Goal: Check status: Check status

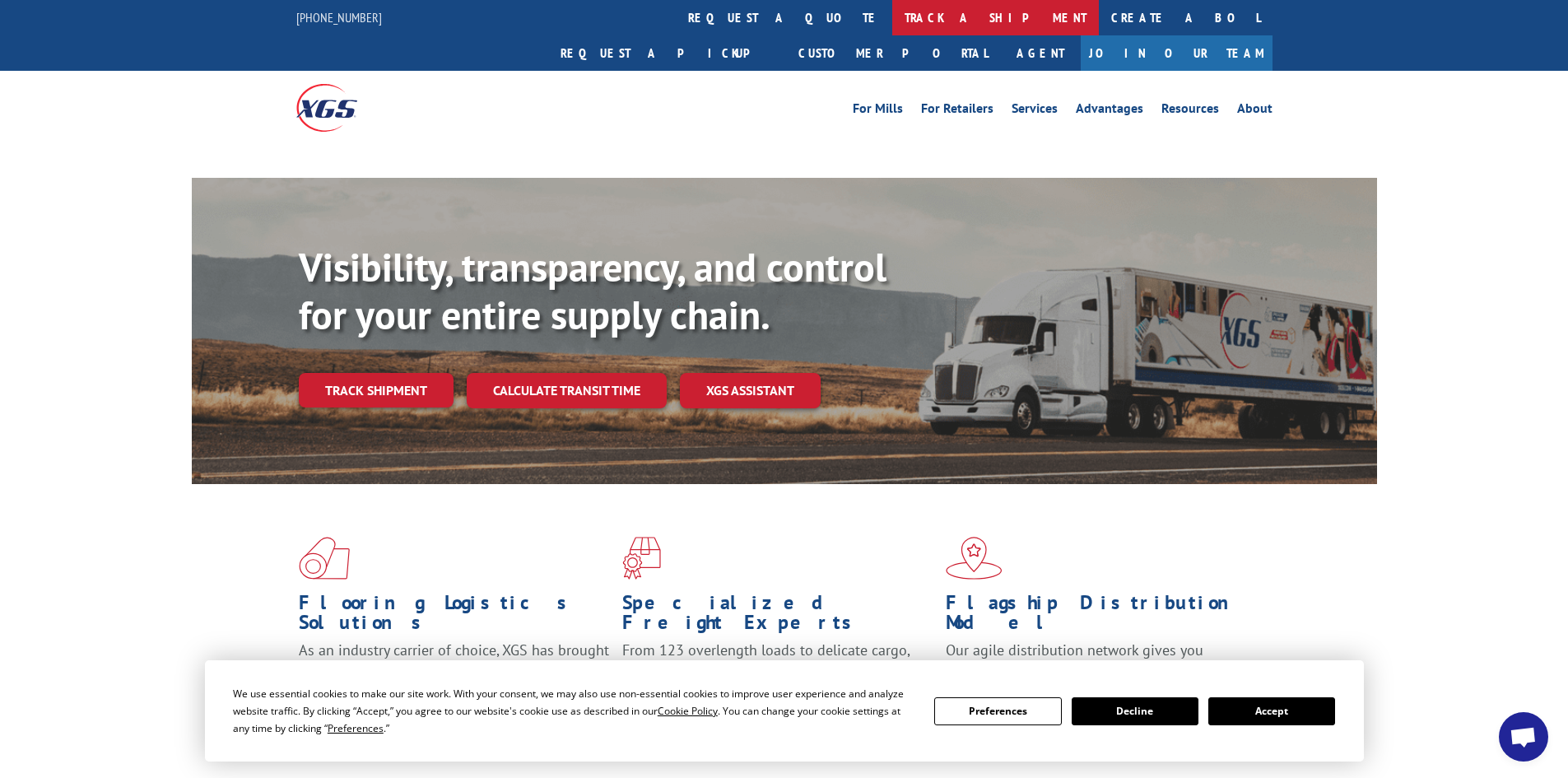
click at [892, 21] on link "track a shipment" at bounding box center [995, 17] width 207 height 35
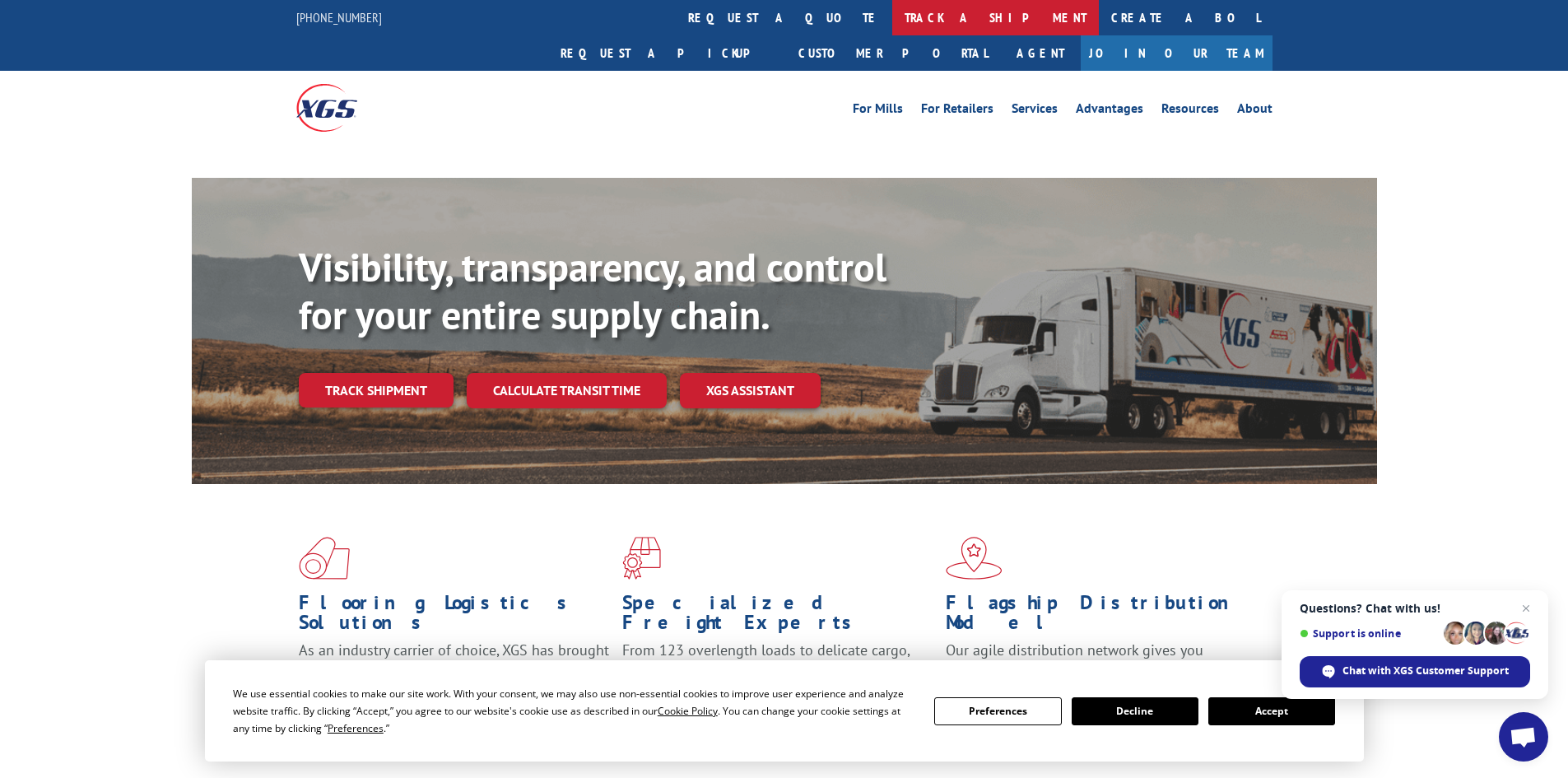
click at [892, 23] on link "track a shipment" at bounding box center [995, 17] width 207 height 35
click at [1272, 700] on button "Accept" at bounding box center [1271, 712] width 127 height 28
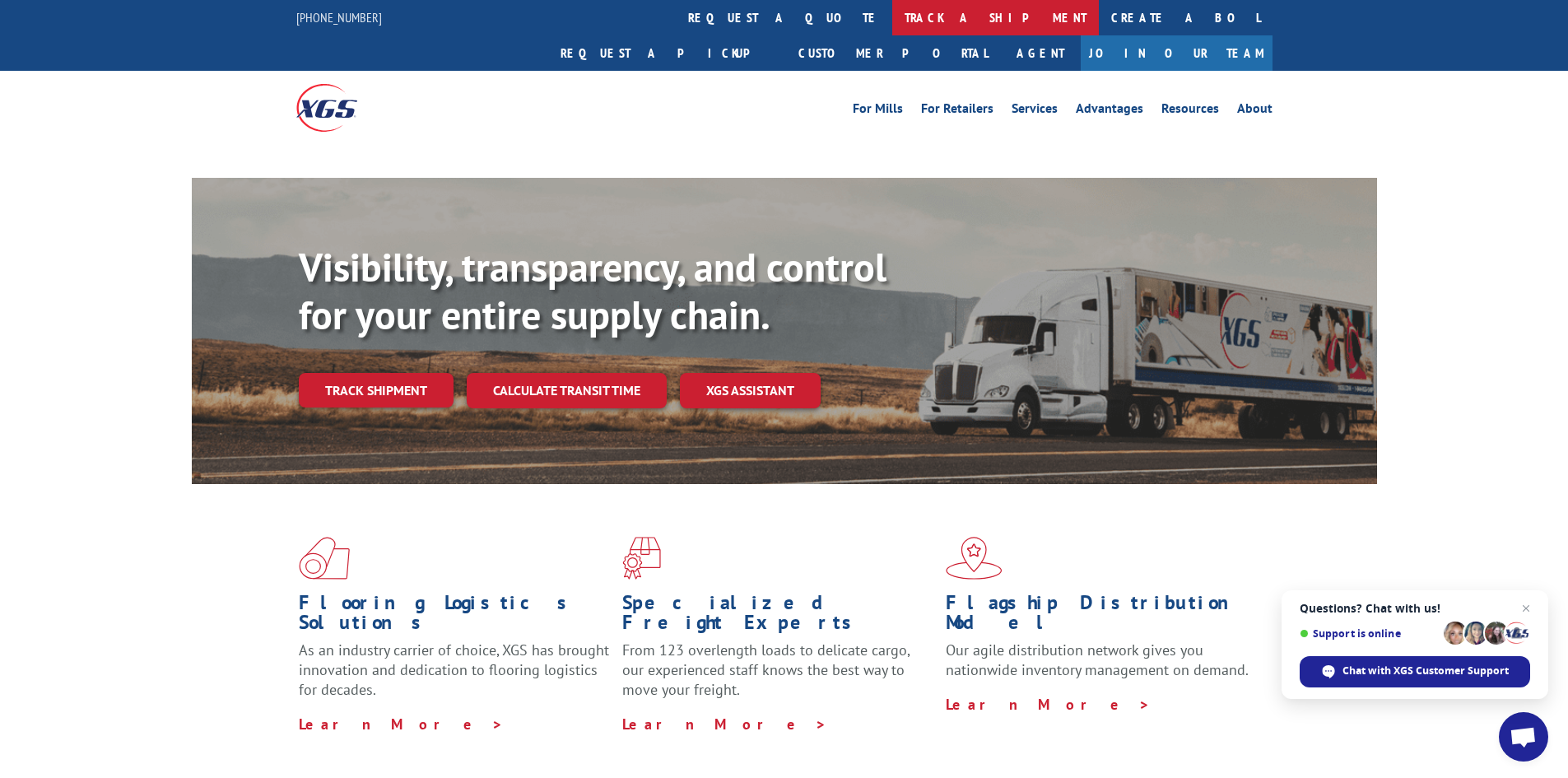
click at [892, 10] on link "track a shipment" at bounding box center [995, 17] width 207 height 35
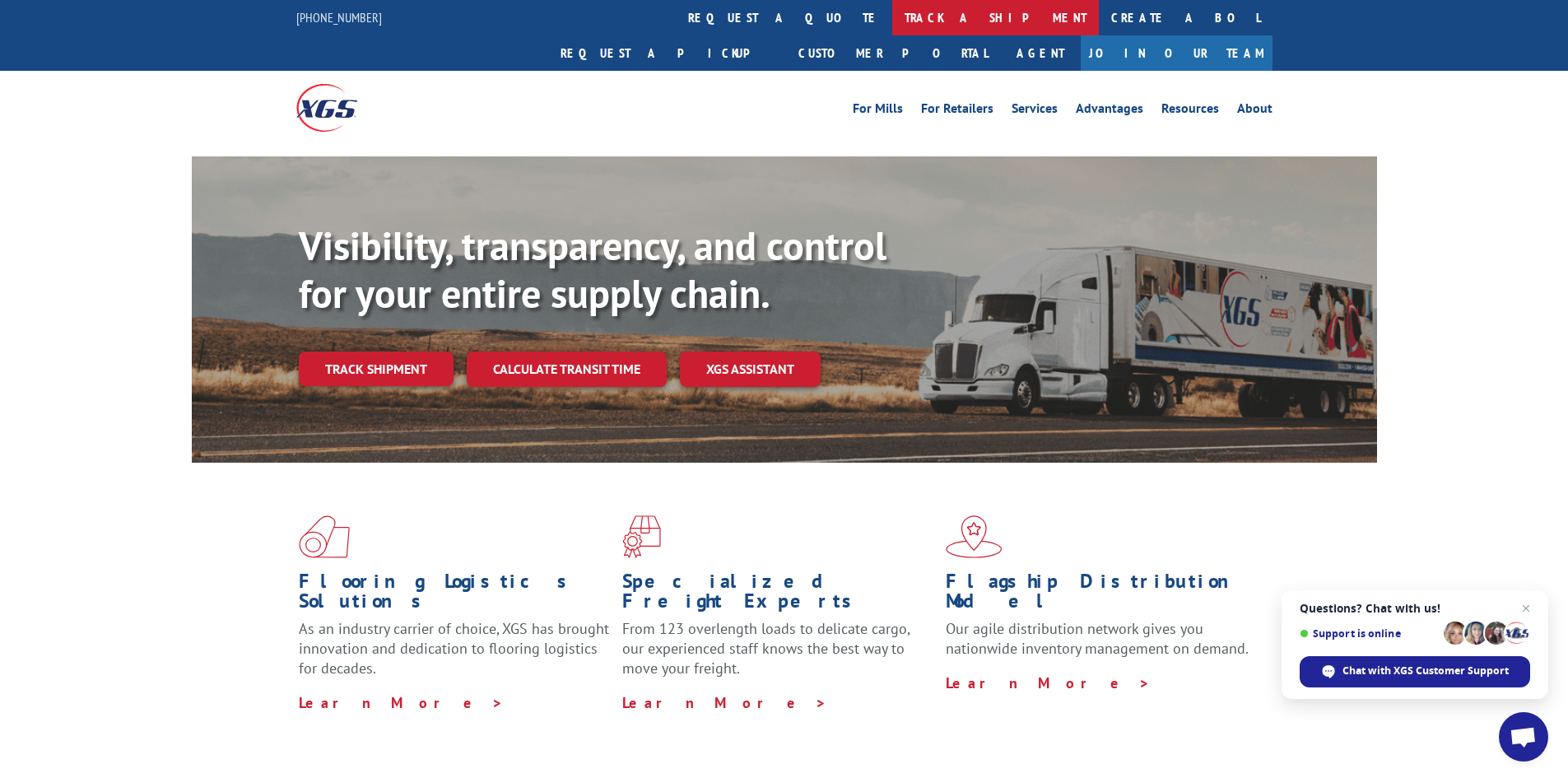
click at [892, 17] on link "track a shipment" at bounding box center [995, 17] width 207 height 35
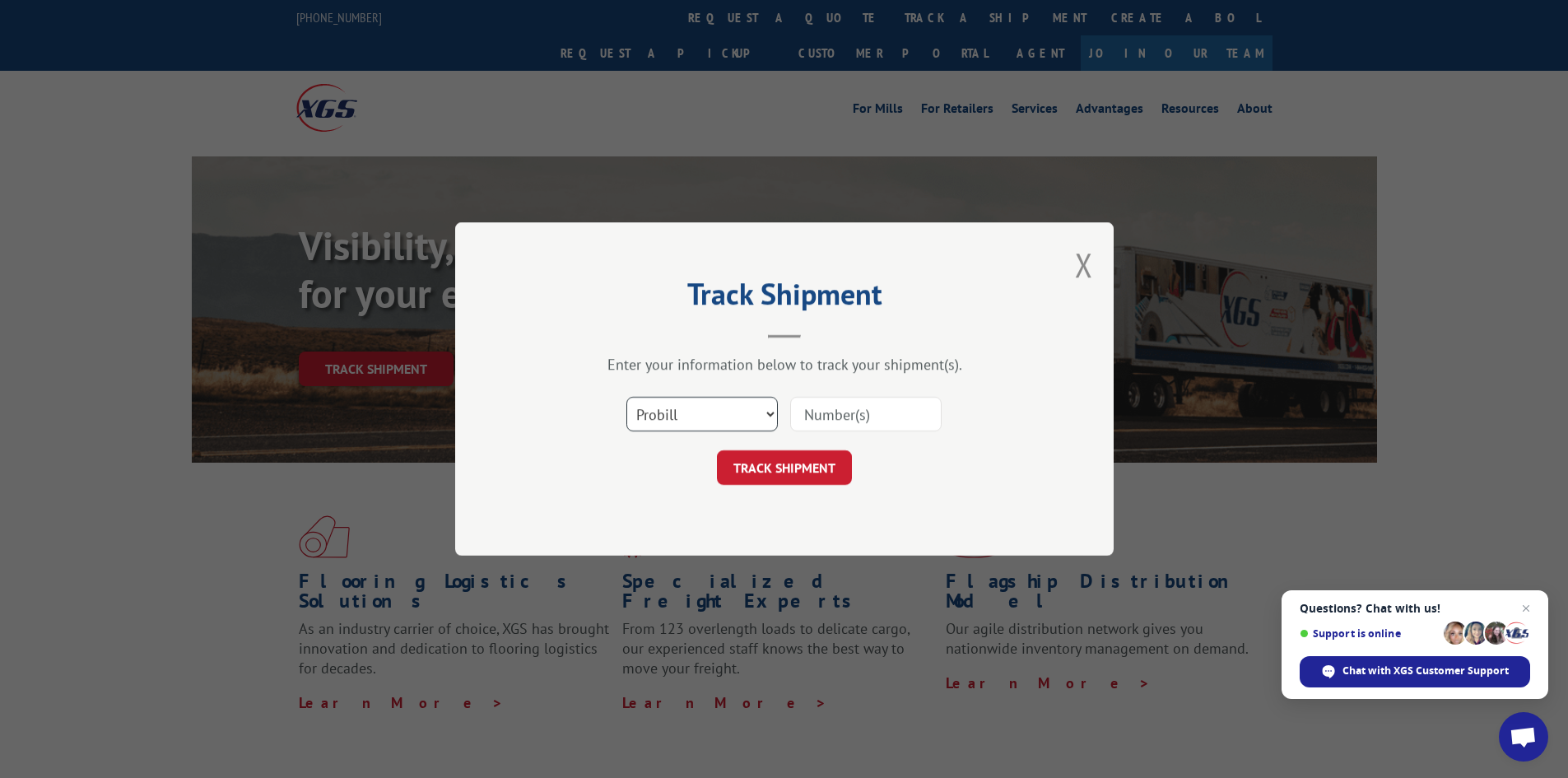
click at [744, 420] on select "Select category... Probill BOL PO" at bounding box center [702, 414] width 152 height 34
select select "bol"
click at [626, 397] on select "Select category... Probill BOL PO" at bounding box center [702, 414] width 152 height 34
click at [816, 410] on input at bounding box center [866, 414] width 152 height 34
paste input "5309113"
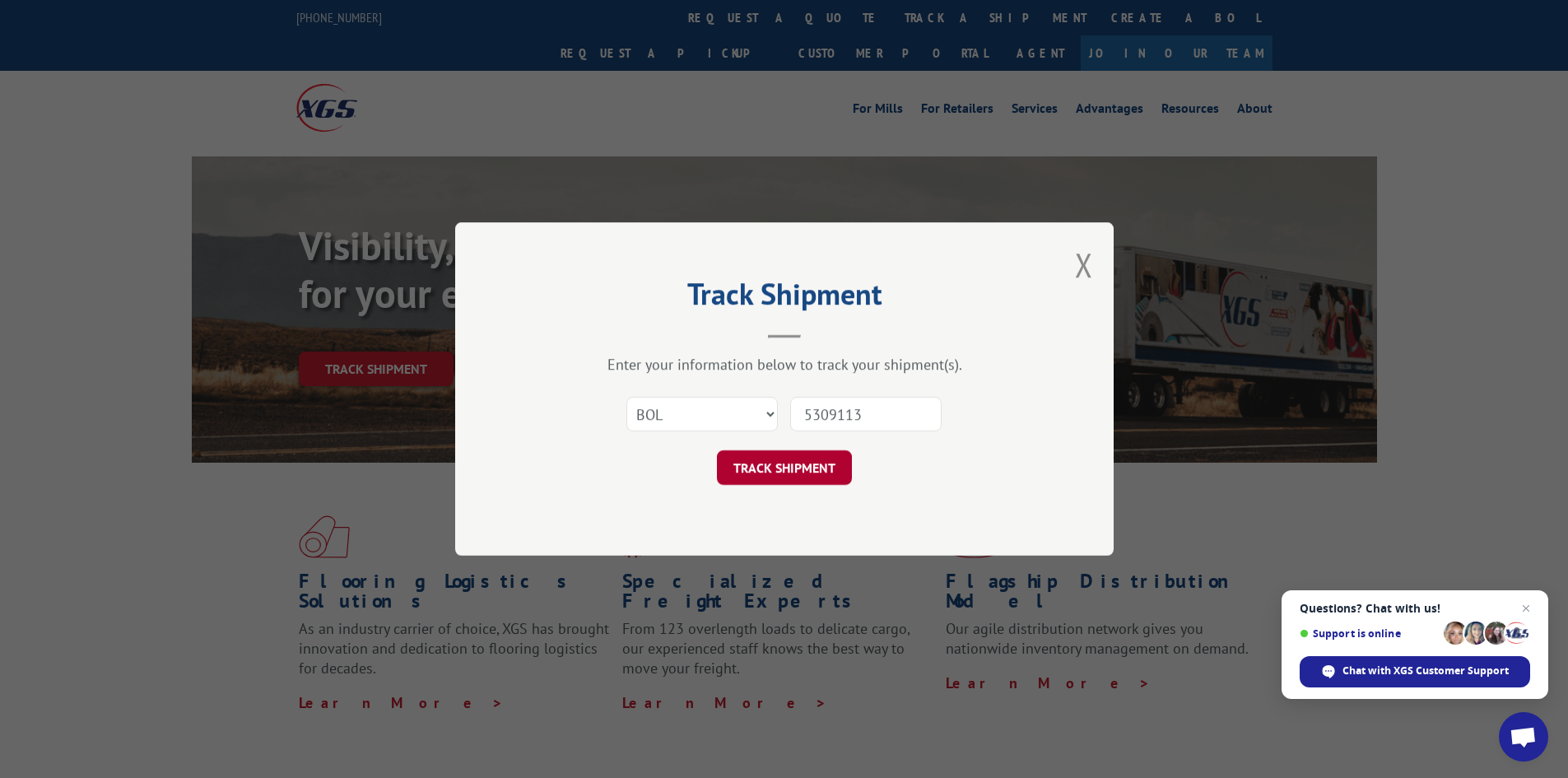
type input "5309113"
click at [789, 478] on button "TRACK SHIPMENT" at bounding box center [784, 467] width 135 height 34
